Goal: Navigation & Orientation: Go to known website

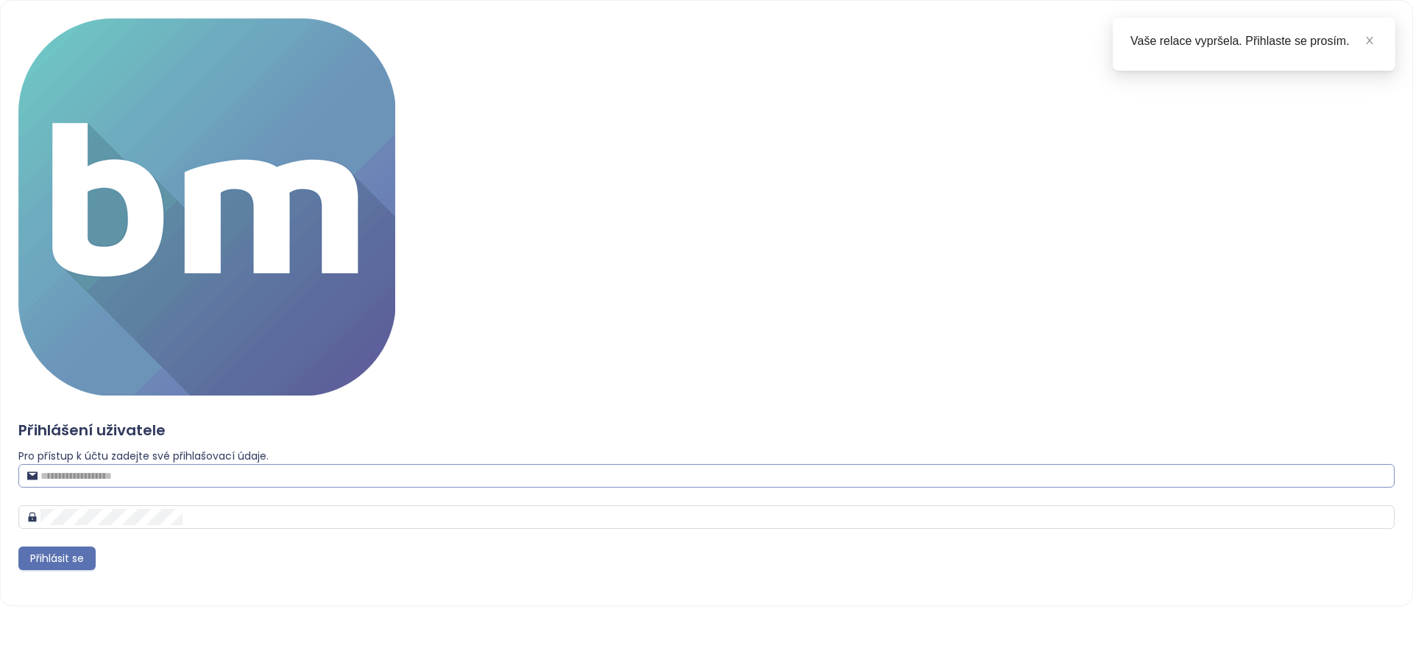
click at [666, 467] on input "text" at bounding box center [712, 475] width 1345 height 16
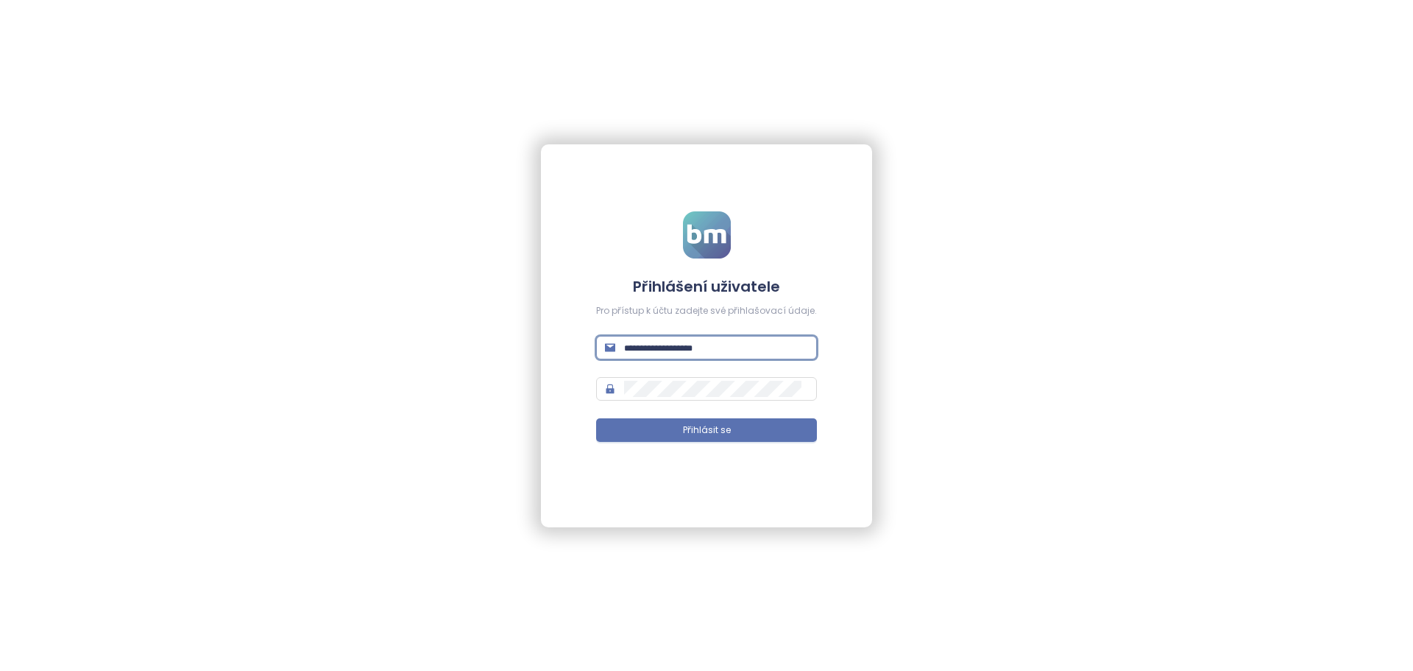
click at [670, 340] on input "text" at bounding box center [716, 347] width 184 height 16
type input "**********"
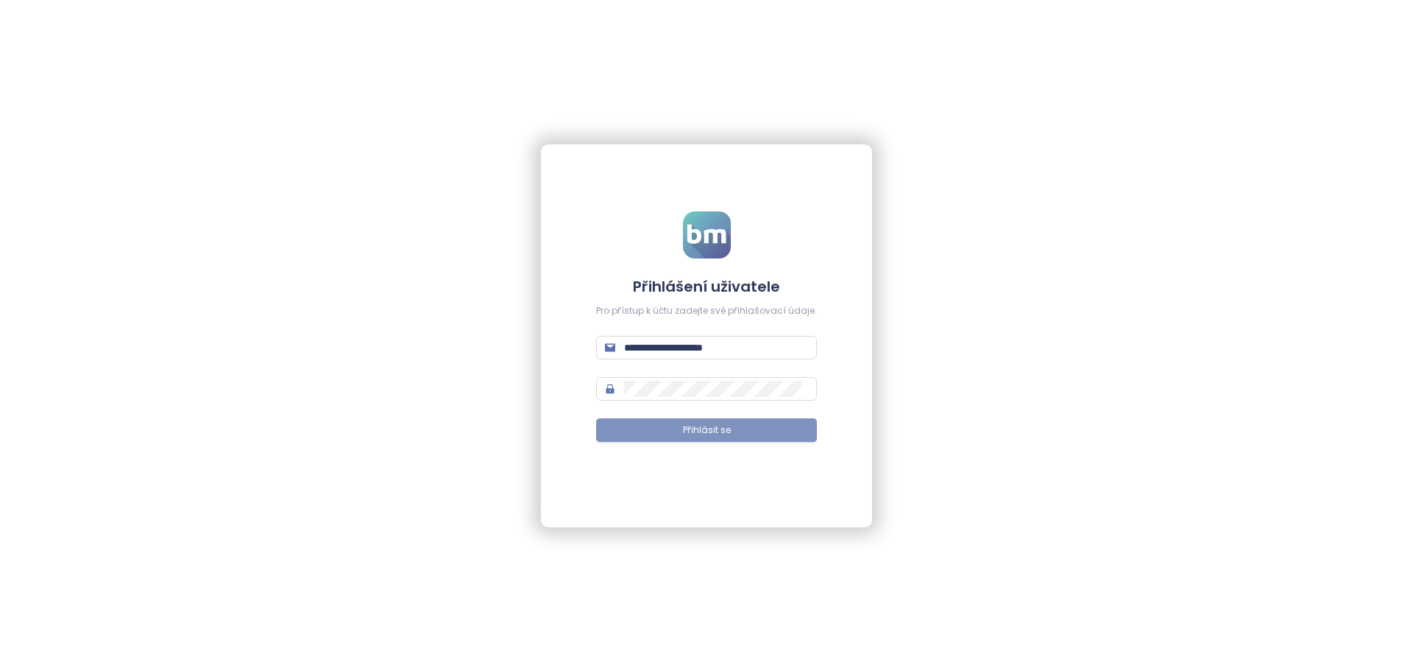
click at [716, 430] on span "Přihlásit se" at bounding box center [707, 430] width 48 height 14
